Goal: Transaction & Acquisition: Download file/media

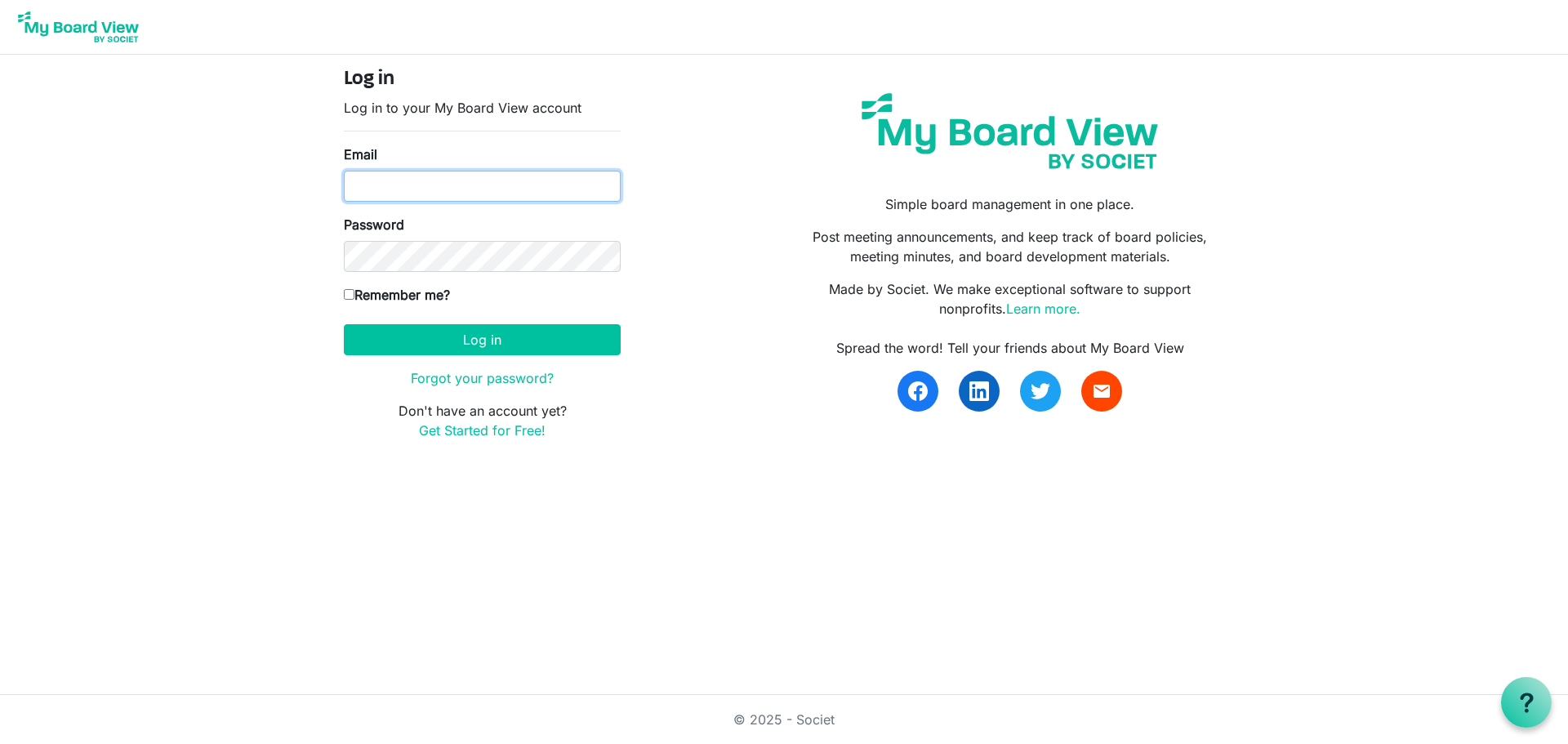
type input "angel@santasanonymous.ca"
click at [350, 301] on label "Remember me?" at bounding box center [397, 295] width 106 height 20
click at [350, 300] on input "Remember me?" at bounding box center [349, 294] width 11 height 11
checkbox input "true"
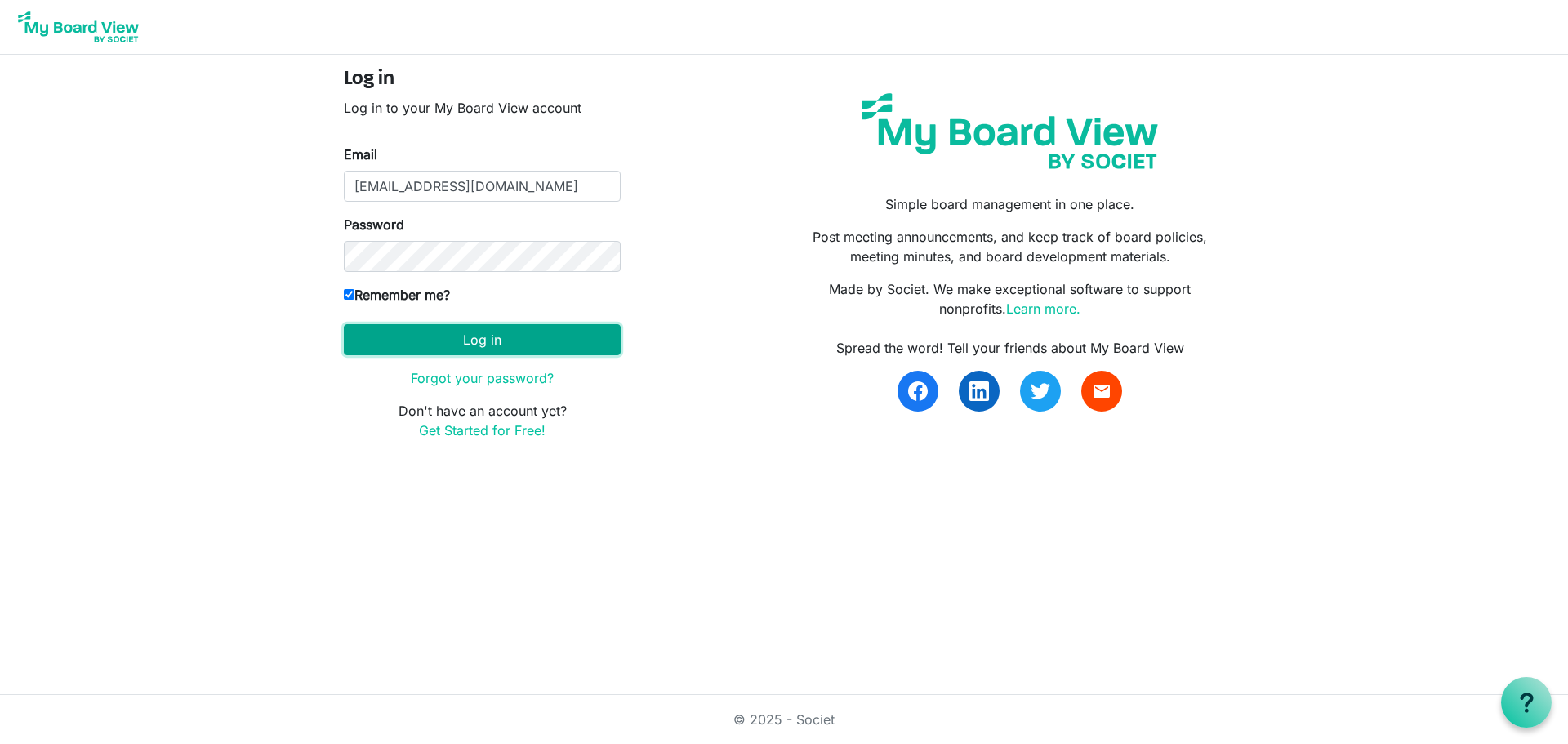
click at [475, 340] on button "Log in" at bounding box center [482, 340] width 277 height 31
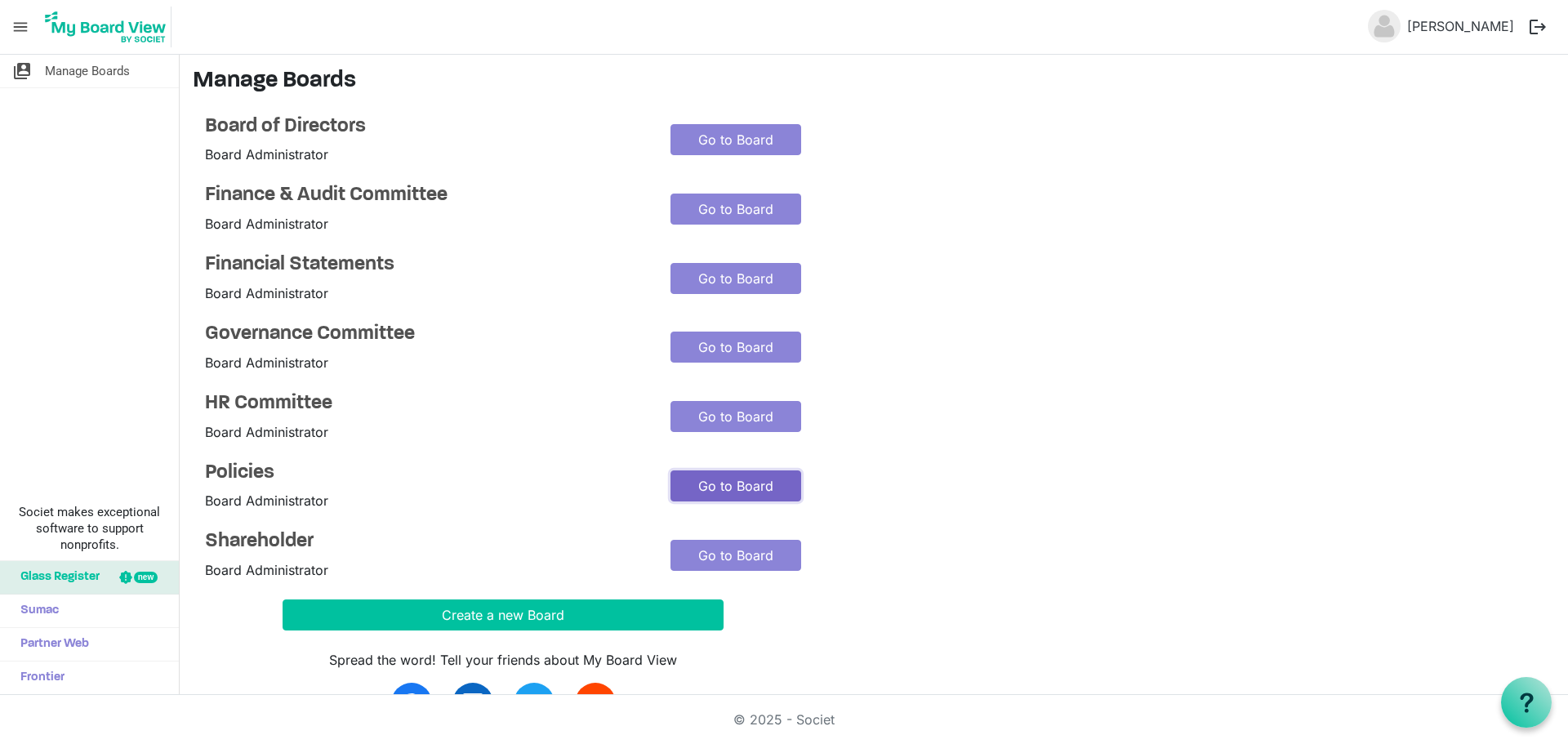
click at [744, 481] on link "Go to Board" at bounding box center [736, 486] width 131 height 31
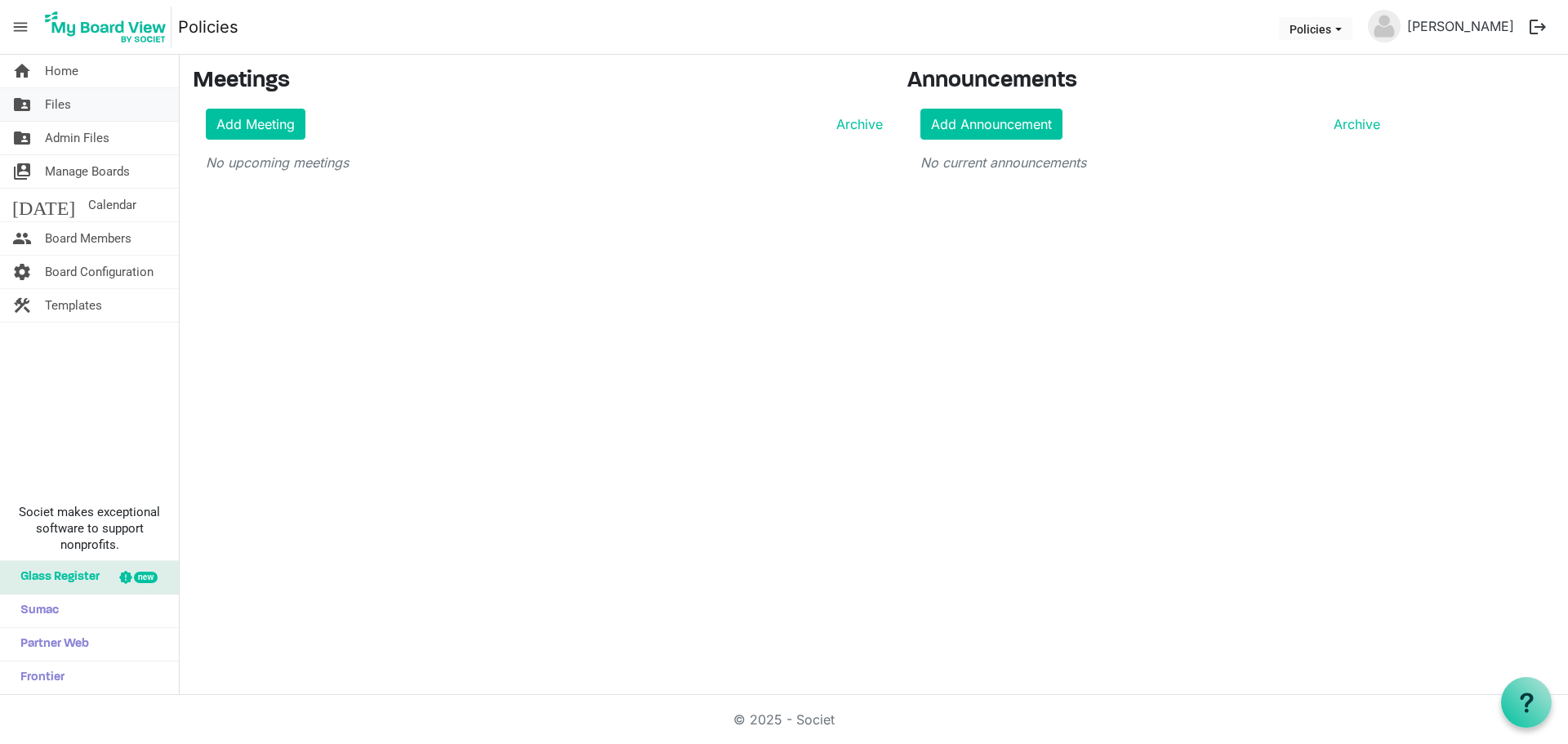
click at [66, 106] on span "Files" at bounding box center [58, 105] width 26 height 33
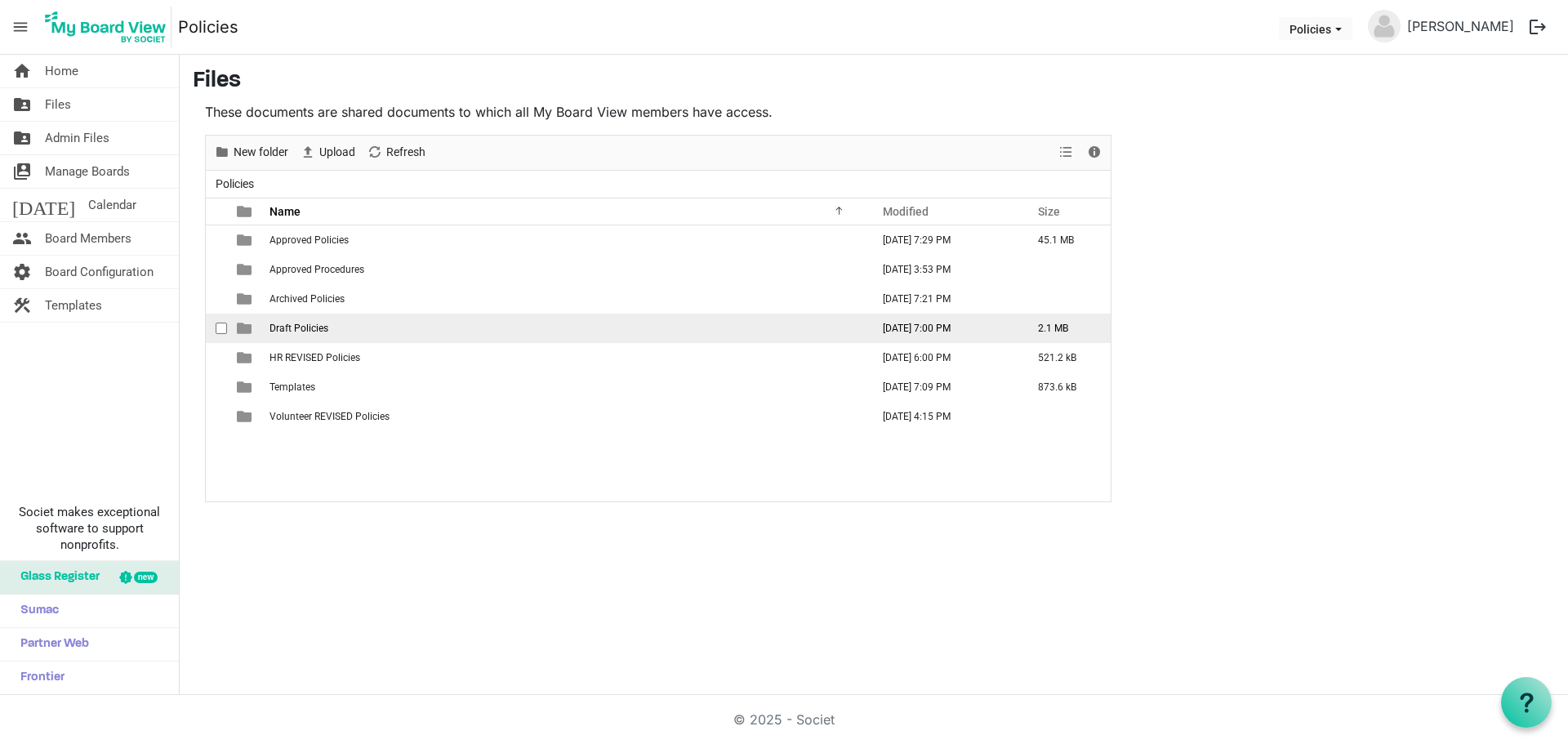
click at [301, 328] on span "Draft Policies" at bounding box center [299, 328] width 59 height 11
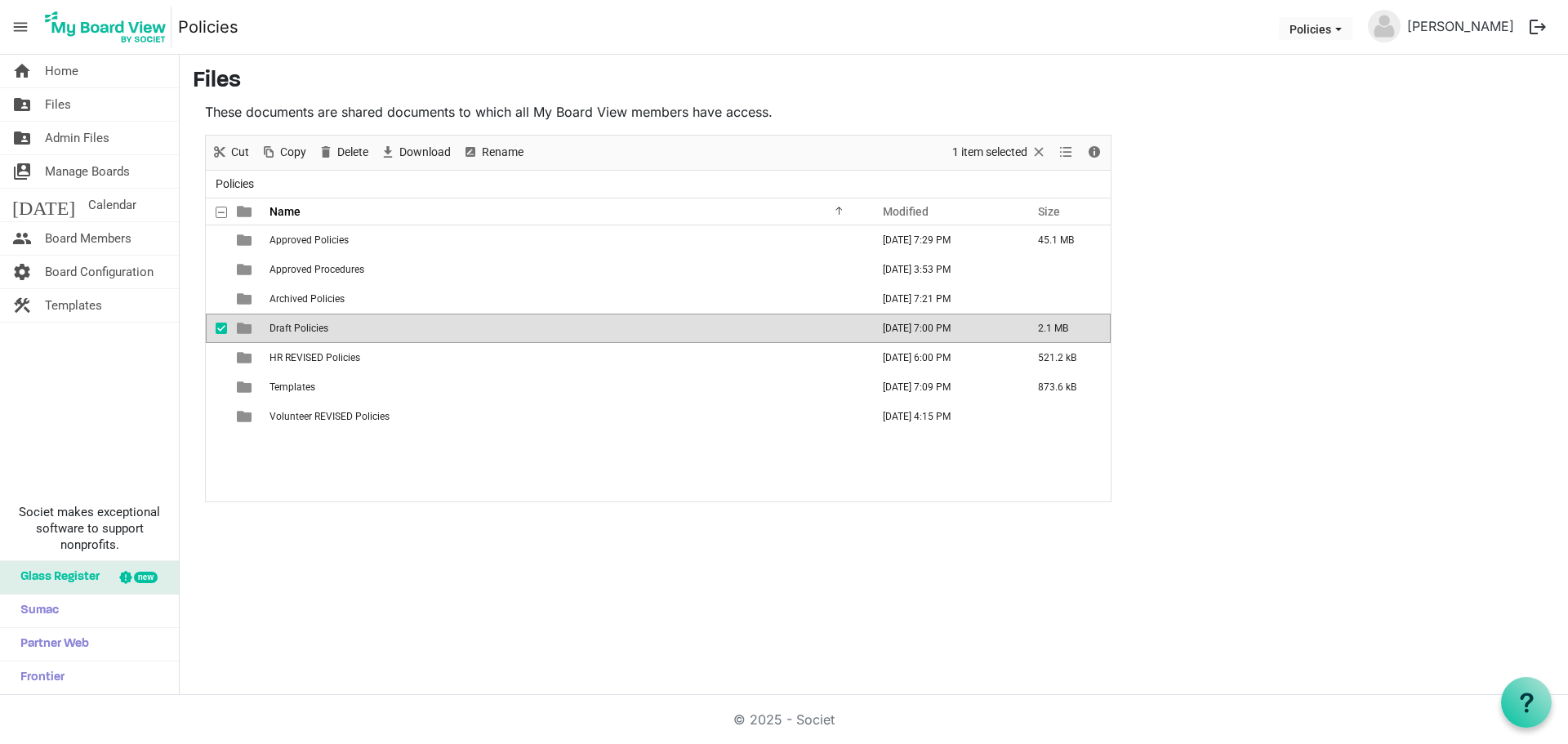
click at [288, 329] on span "Draft Policies" at bounding box center [299, 328] width 59 height 11
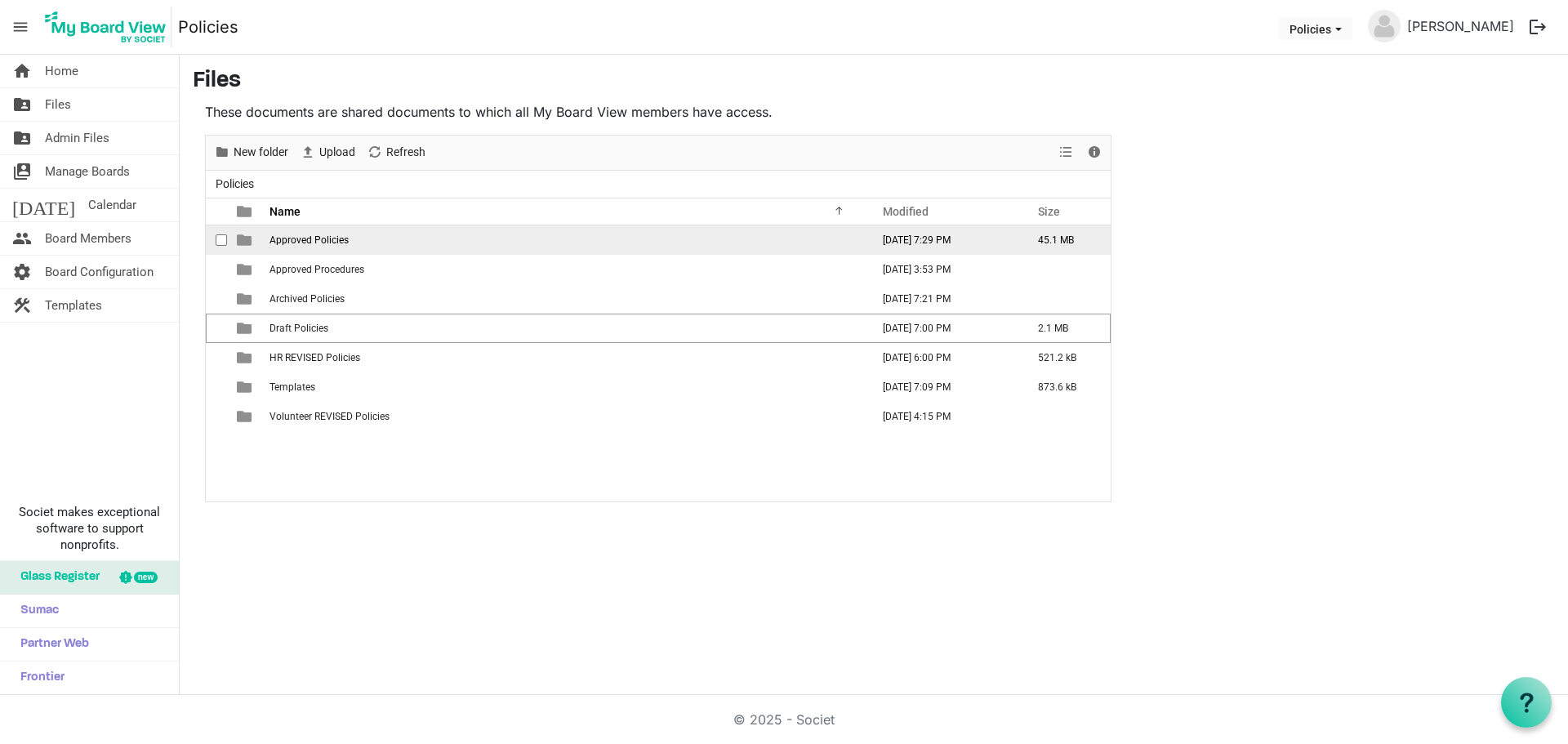
click at [324, 240] on span "Approved Policies" at bounding box center [309, 240] width 79 height 11
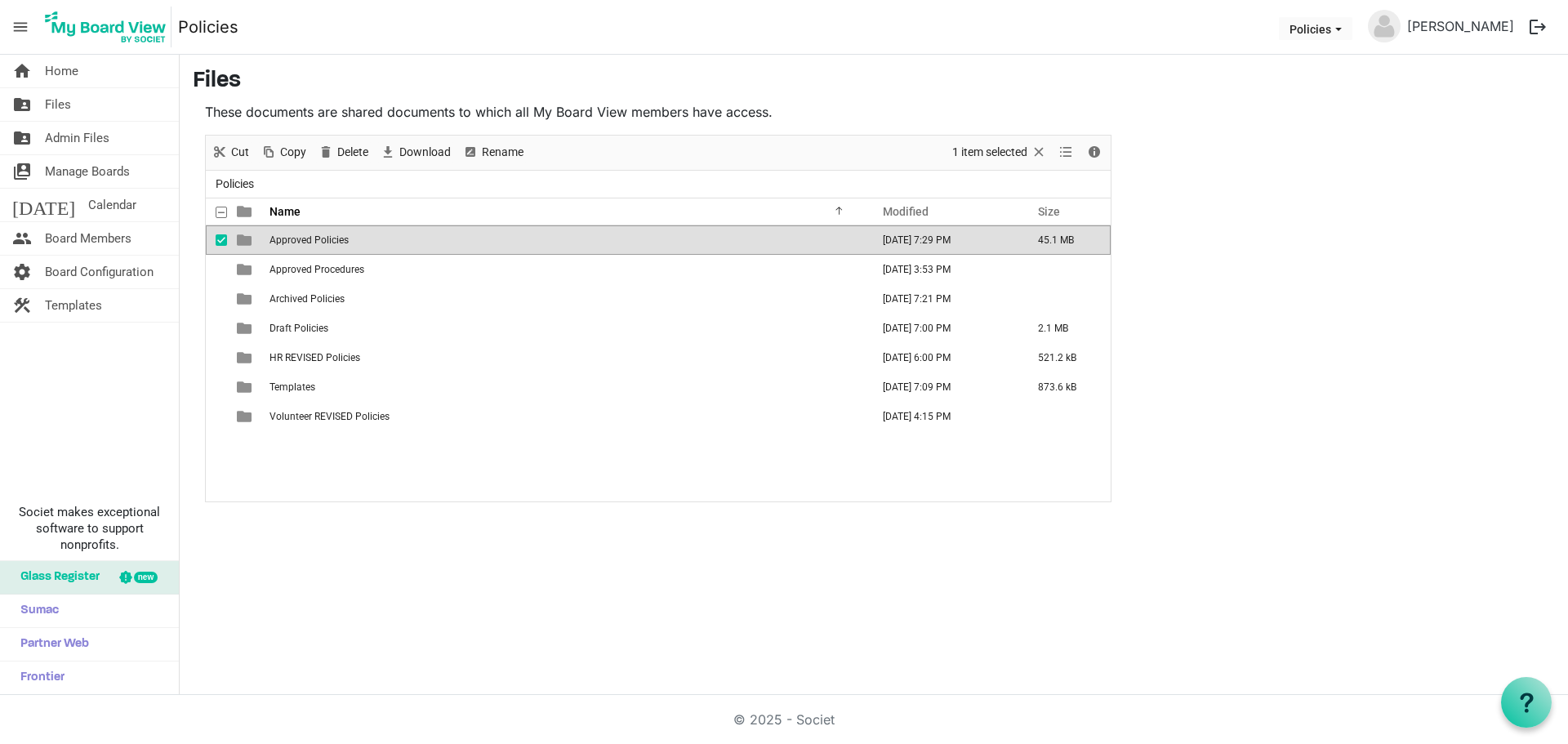
click at [324, 240] on span "Approved Policies" at bounding box center [309, 240] width 79 height 11
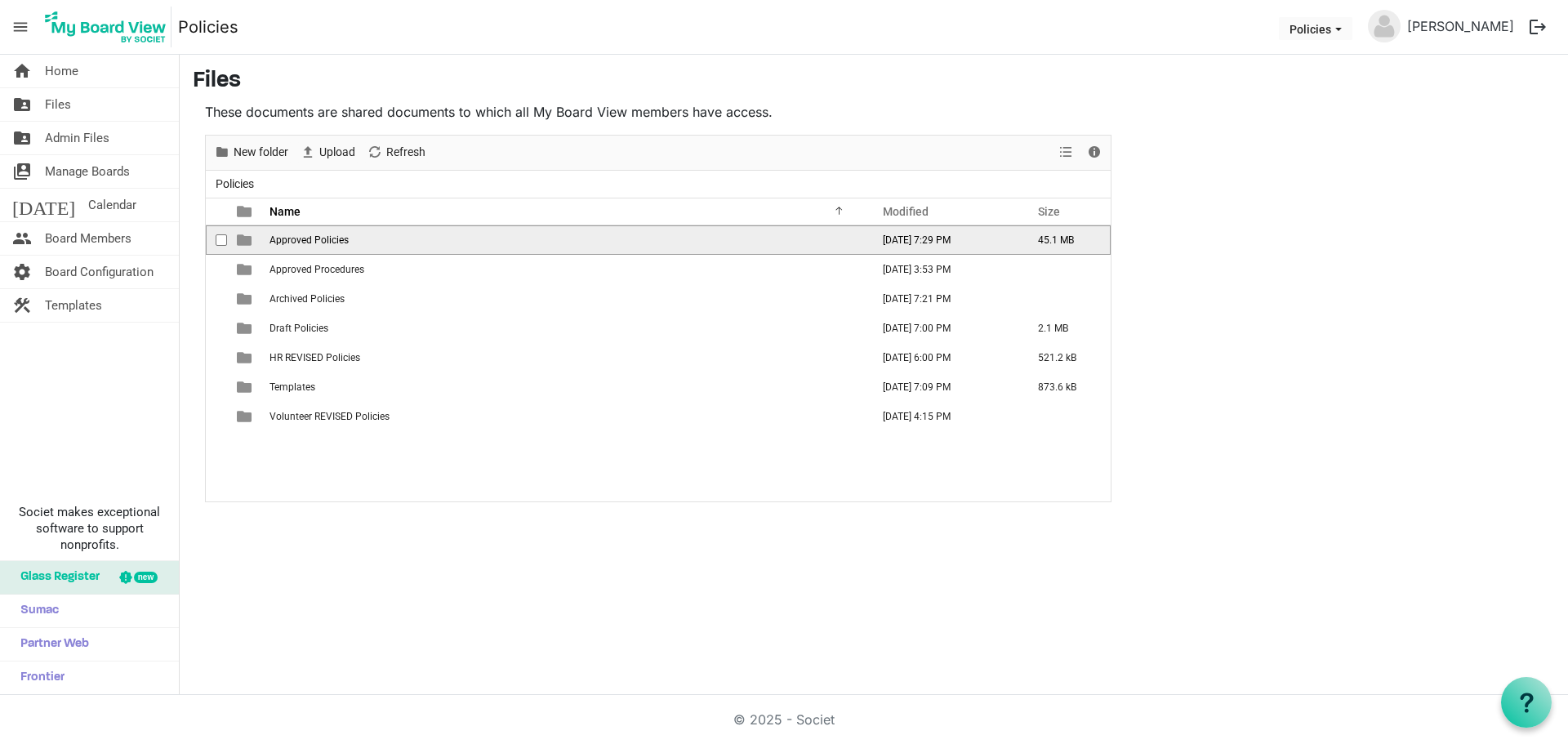
click at [324, 240] on span "Approved Policies" at bounding box center [309, 240] width 79 height 11
click at [324, 238] on span "Finance & Audit Policies" at bounding box center [323, 240] width 106 height 11
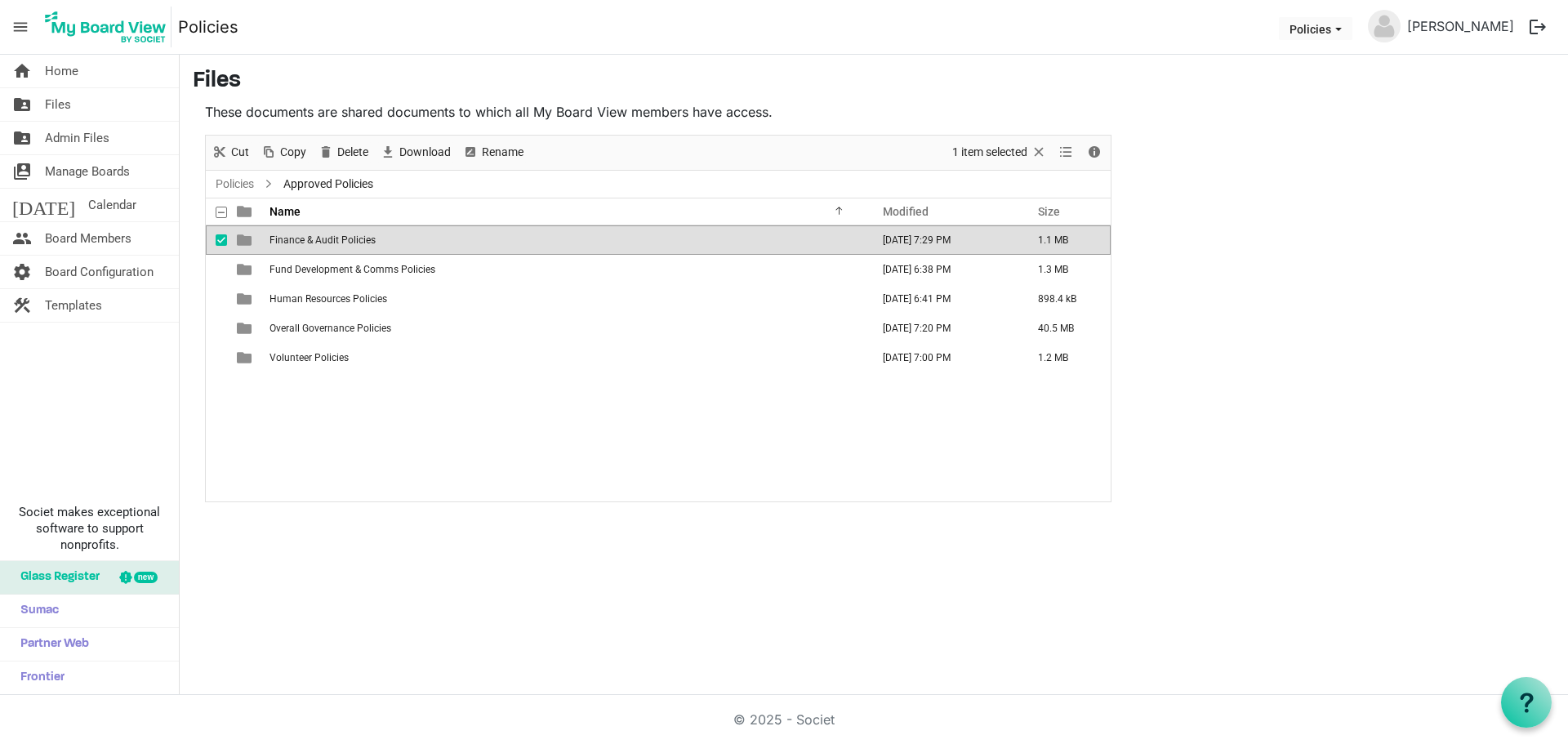
click at [324, 238] on span "Finance & Audit Policies" at bounding box center [323, 240] width 106 height 11
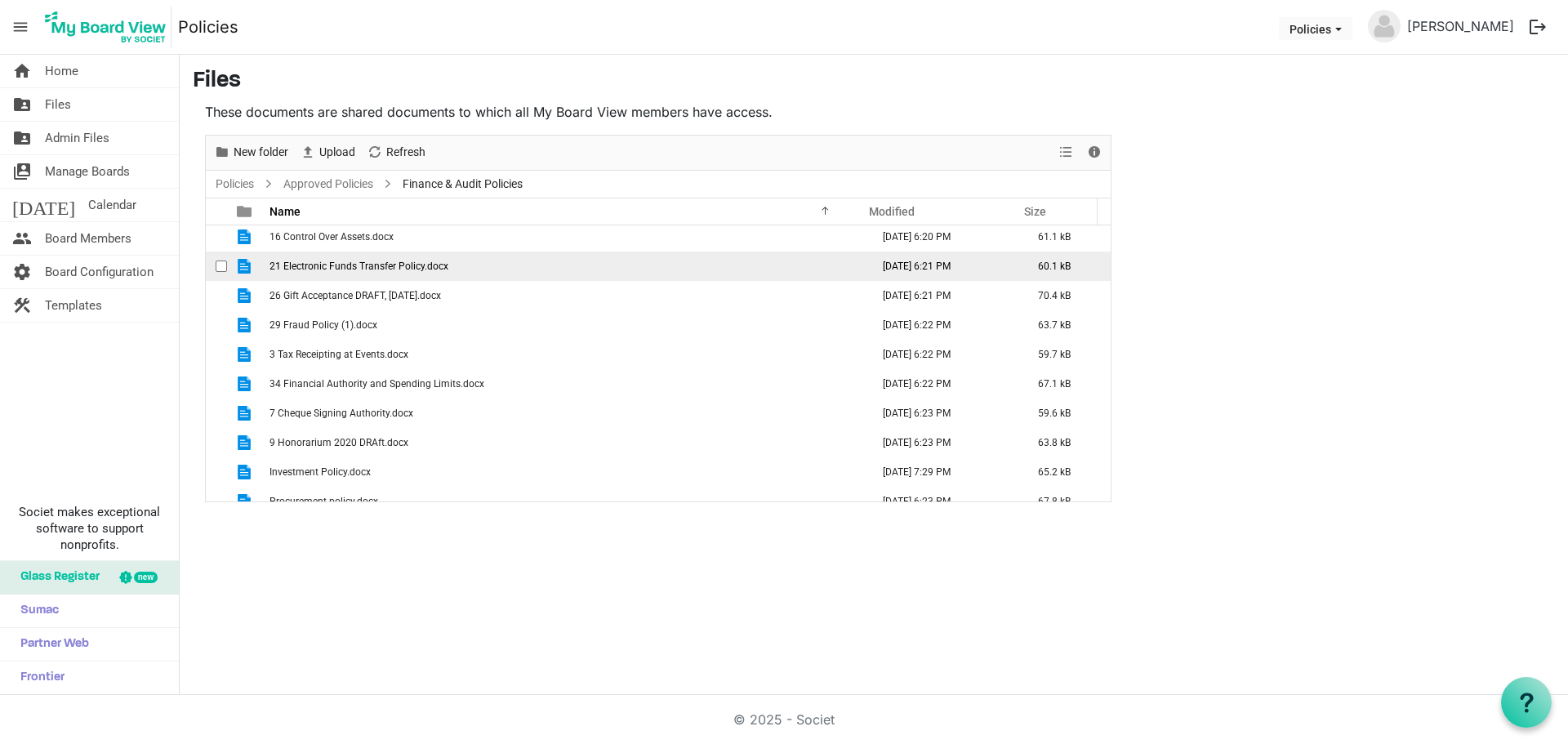
scroll to position [47, 0]
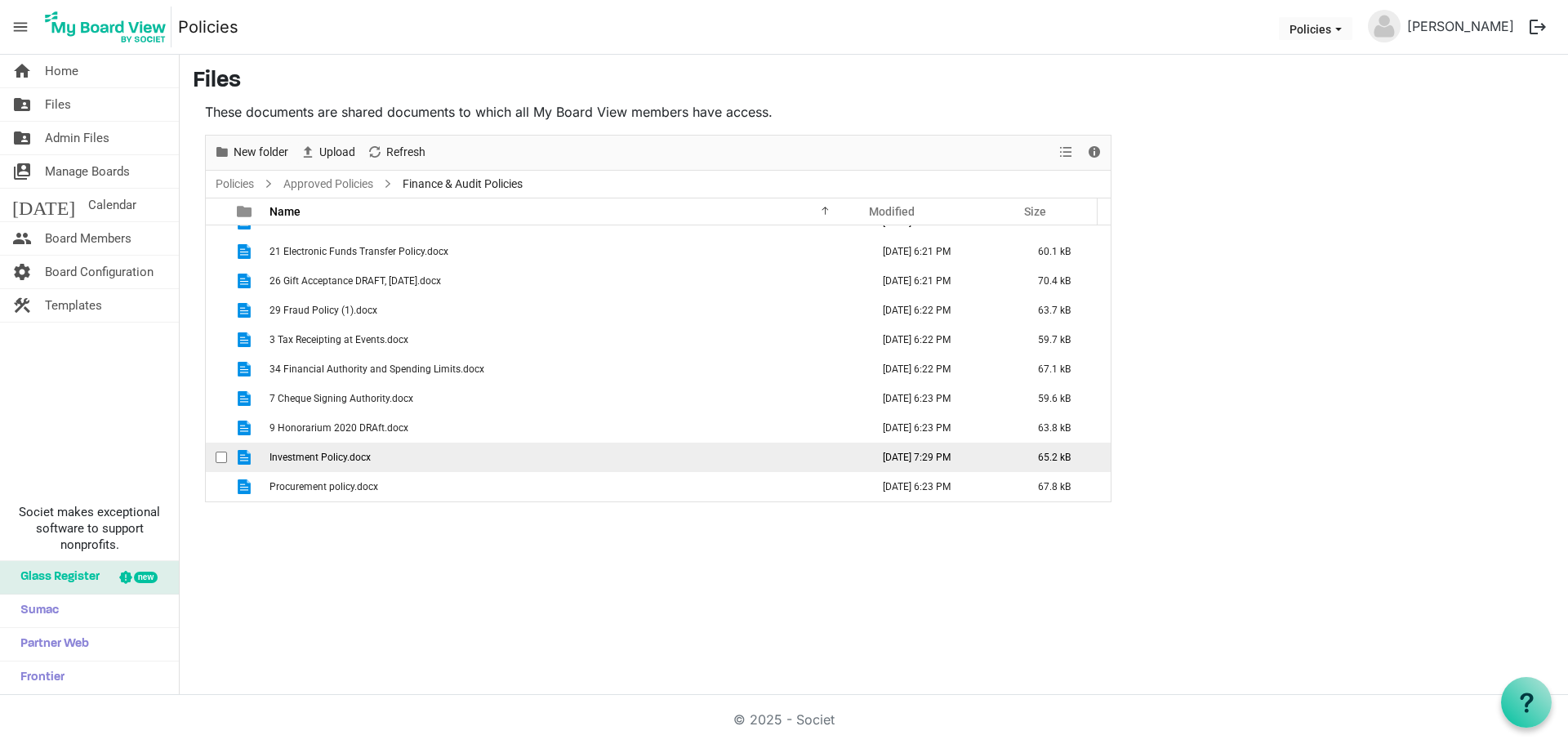
click at [352, 446] on td "Investment Policy.docx" at bounding box center [565, 458] width 601 height 29
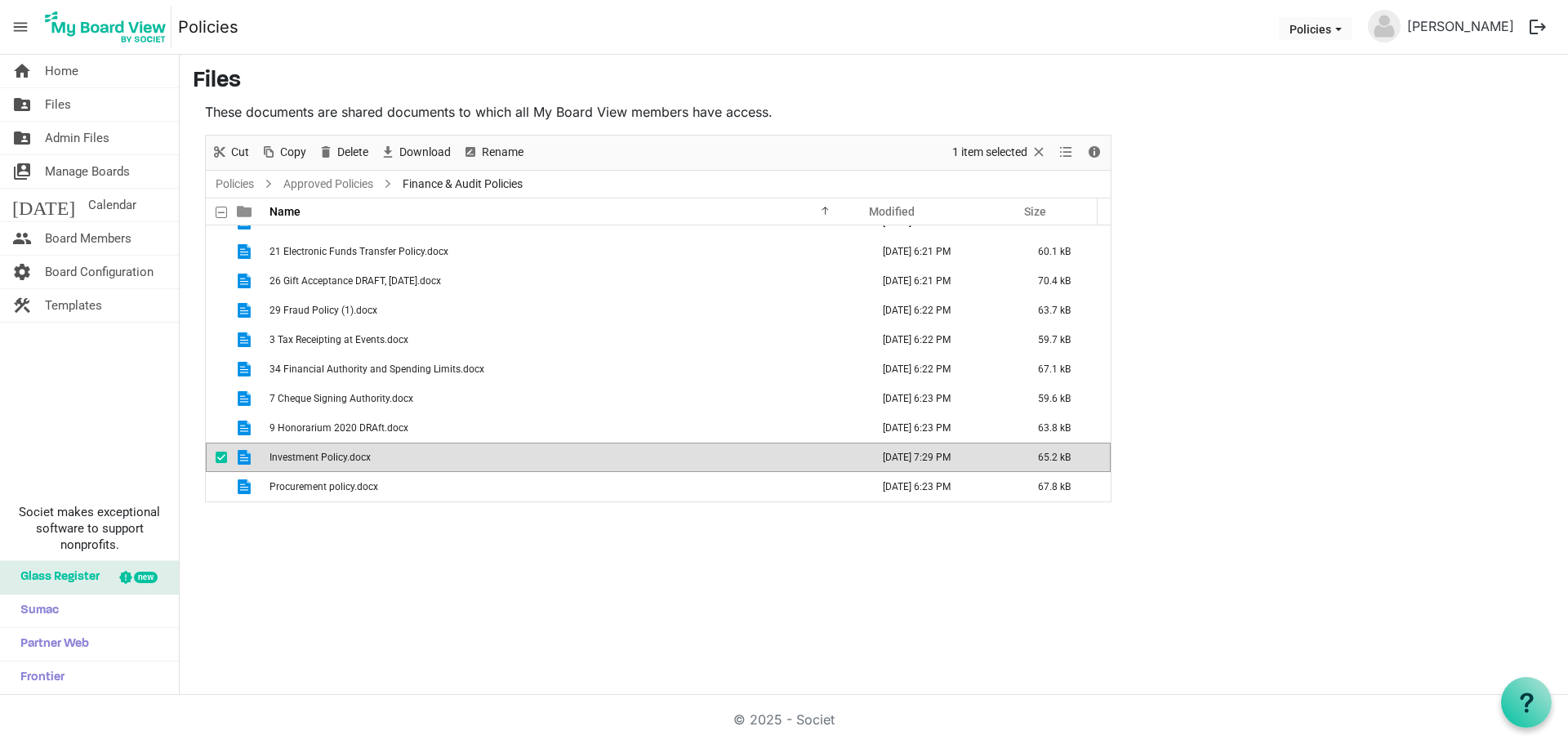
click at [348, 452] on span "Investment Policy.docx" at bounding box center [320, 458] width 102 height 11
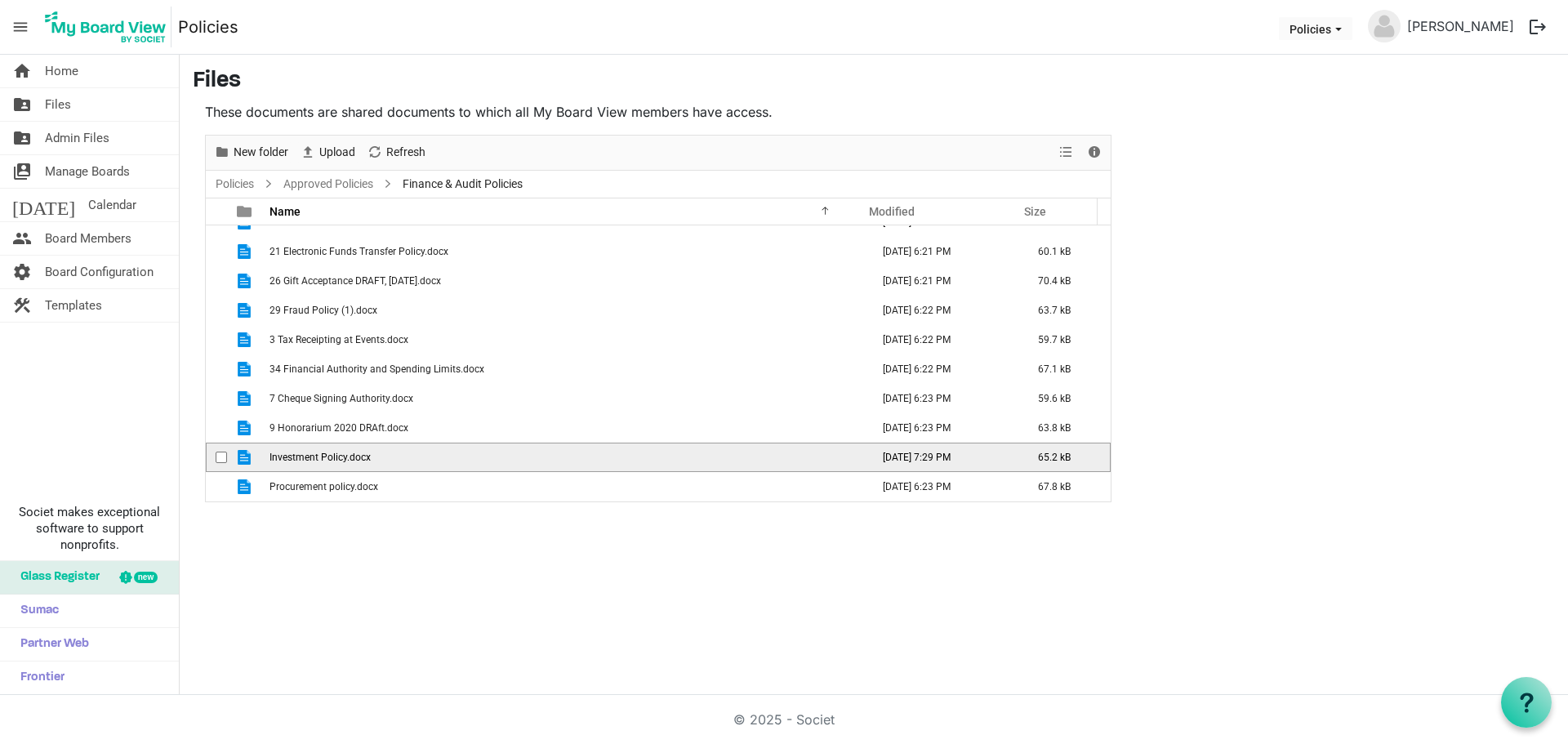
click at [348, 452] on span "Investment Policy.docx" at bounding box center [320, 458] width 102 height 11
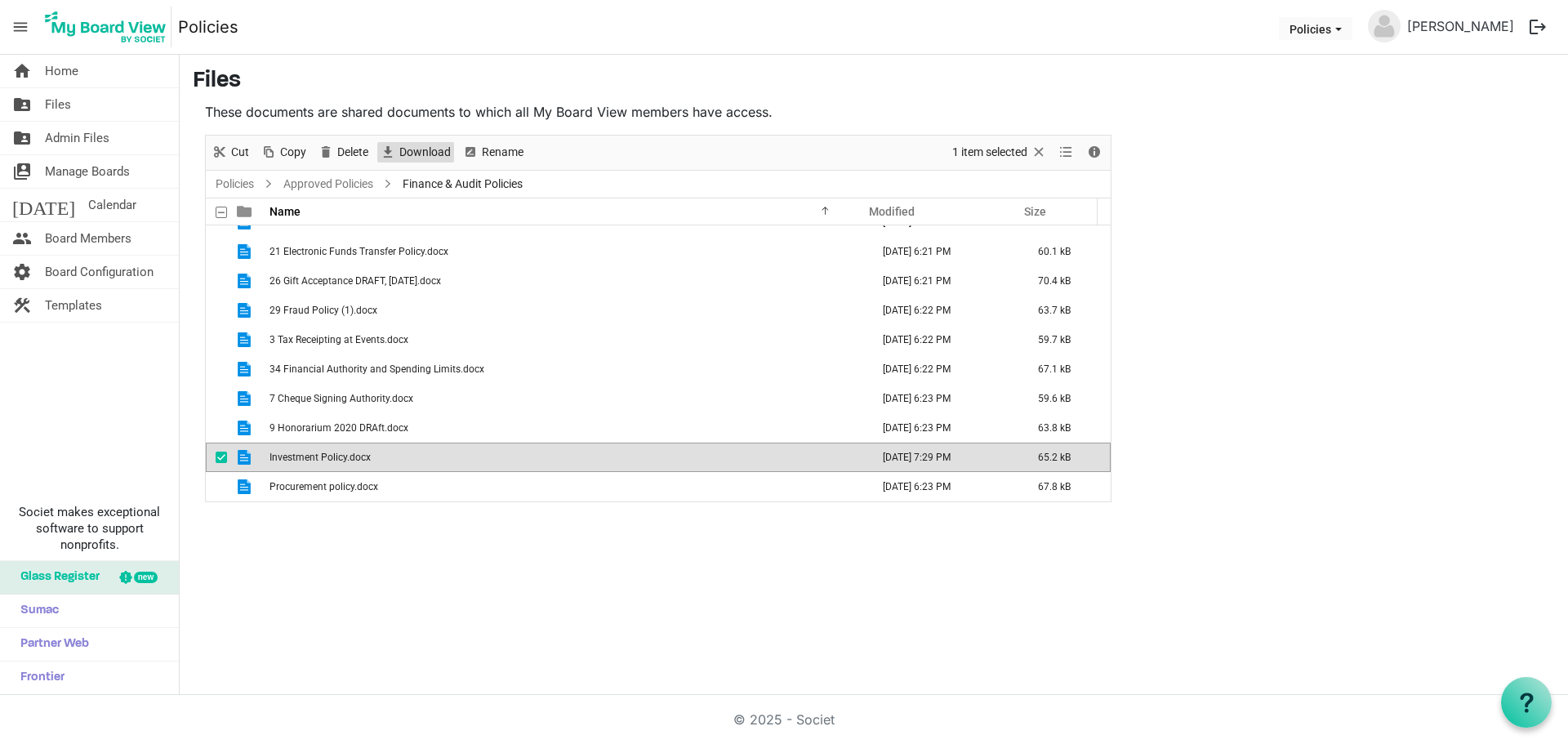
click at [435, 147] on span "Download" at bounding box center [425, 152] width 55 height 20
